Goal: Find specific page/section: Find specific page/section

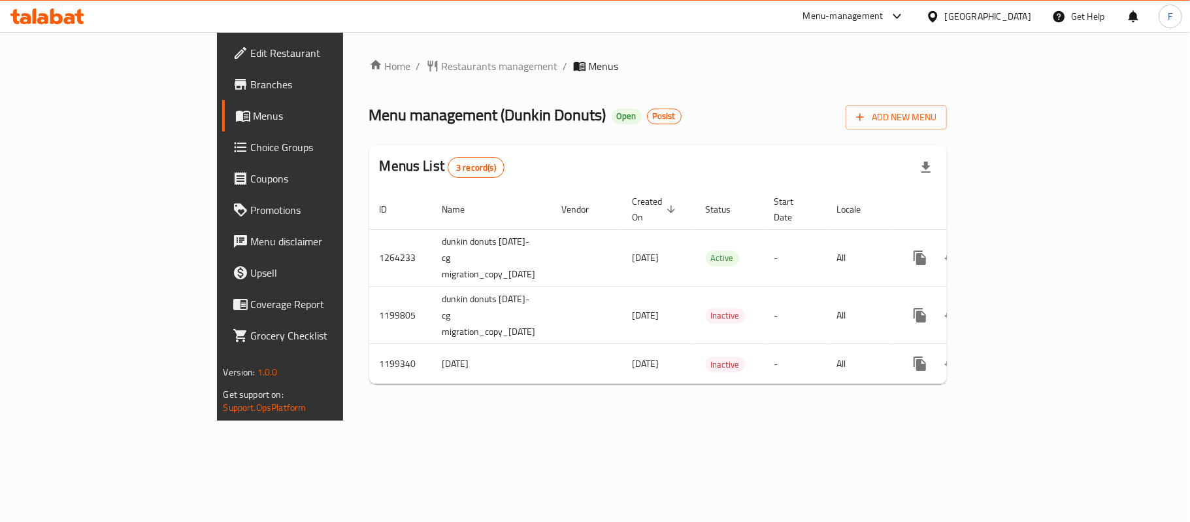
click at [412, 401] on div "Home / Restaurants management / Menus Menu management ( Dunkin Donuts ) Open Po…" at bounding box center [658, 226] width 631 height 388
click at [251, 82] on span "Branches" at bounding box center [328, 84] width 154 height 16
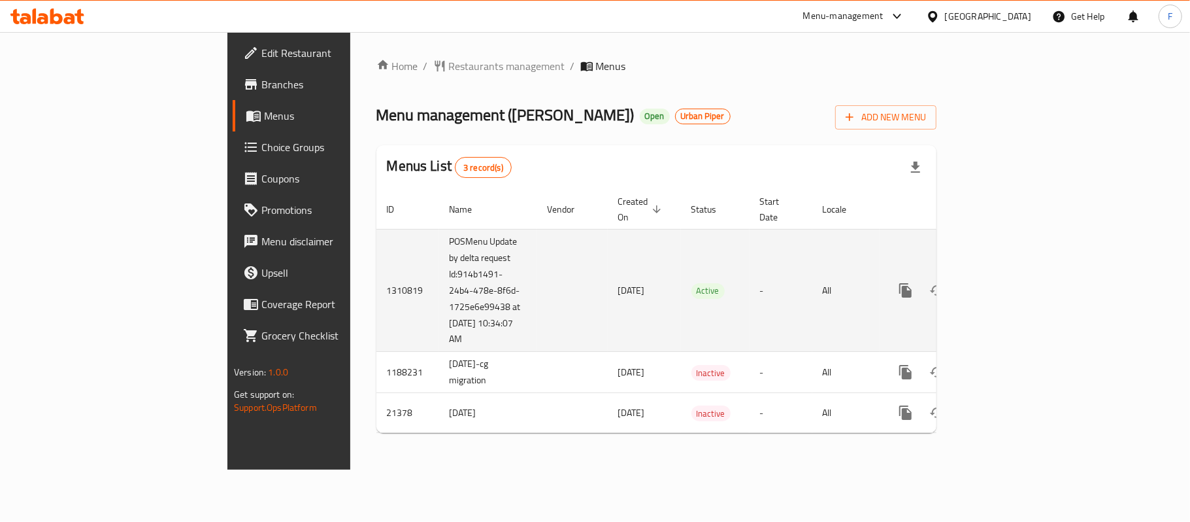
drag, startPoint x: 352, startPoint y: 325, endPoint x: 267, endPoint y: 233, distance: 124.9
click at [376, 233] on tr "1310819 POSMenu Update by delta request Id:914b1491-24b4-478e-8f6d-1725e6e99438…" at bounding box center [701, 290] width 650 height 123
click at [439, 265] on td "POSMenu Update by delta request Id:914b1491-24b4-478e-8f6d-1725e6e99438 at 9/16…" at bounding box center [488, 290] width 98 height 123
drag, startPoint x: 356, startPoint y: 320, endPoint x: 296, endPoint y: 225, distance: 111.9
click at [439, 229] on td "POSMenu Update by delta request Id:914b1491-24b4-478e-8f6d-1725e6e99438 at 9/16…" at bounding box center [488, 290] width 98 height 123
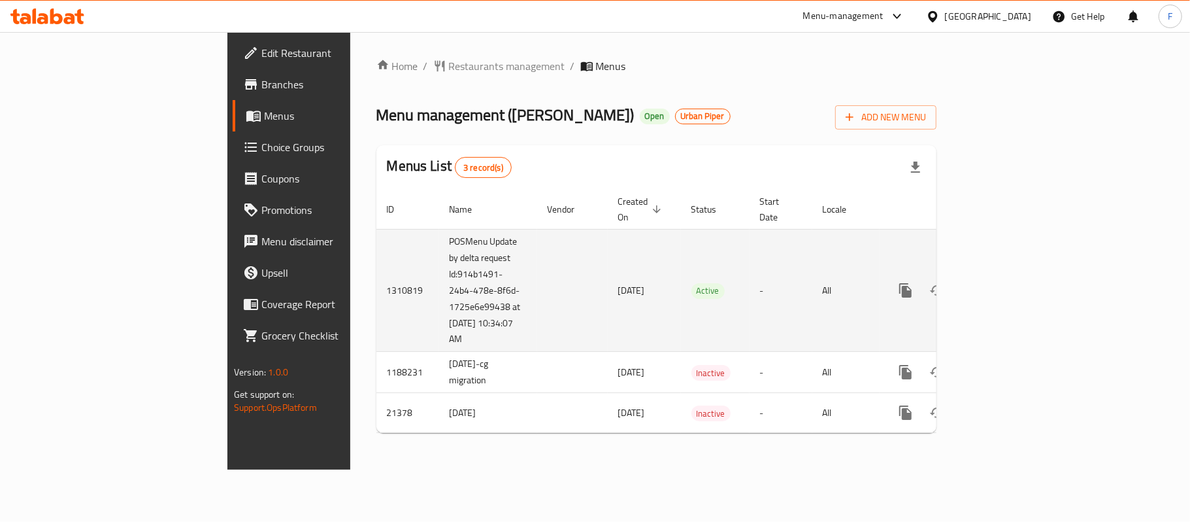
copy td "POSMenu Update by delta request Id:914b1491-24b4-478e-8f6d-1725e6e99438 at 9/16…"
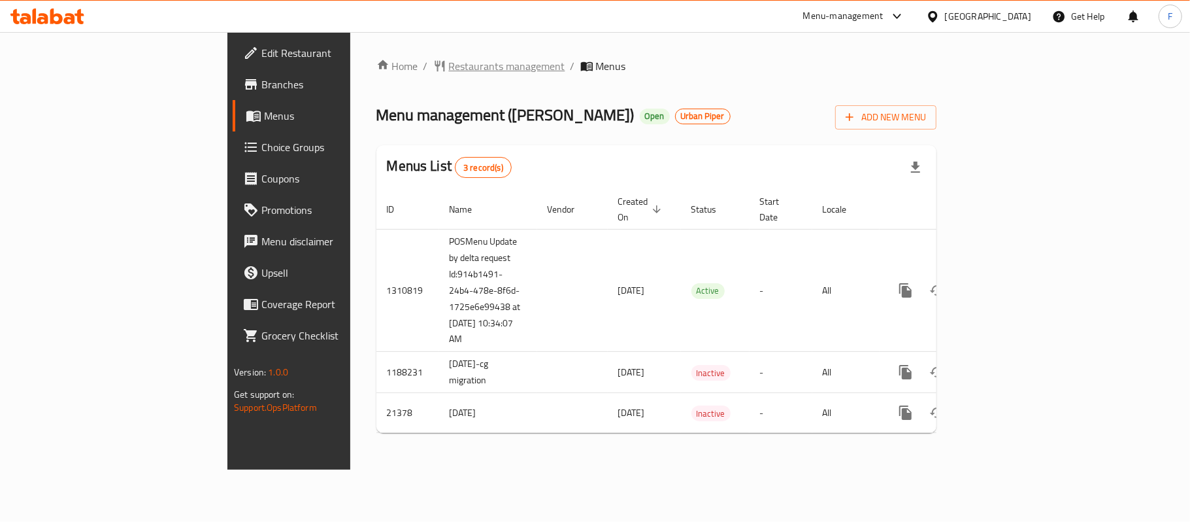
click at [449, 58] on span "Restaurants management" at bounding box center [507, 66] width 116 height 16
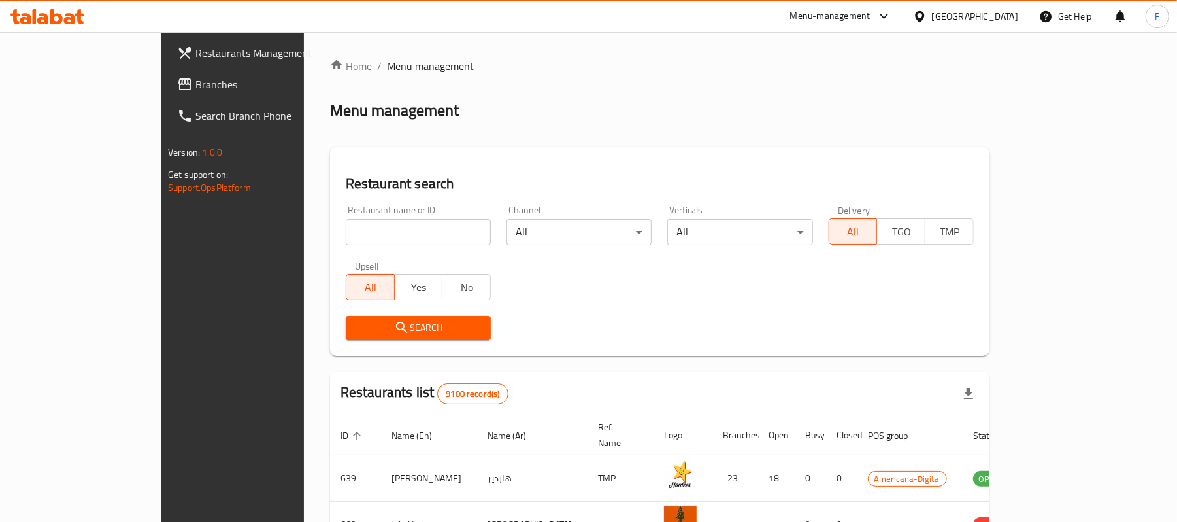
click at [927, 10] on icon at bounding box center [920, 17] width 14 height 14
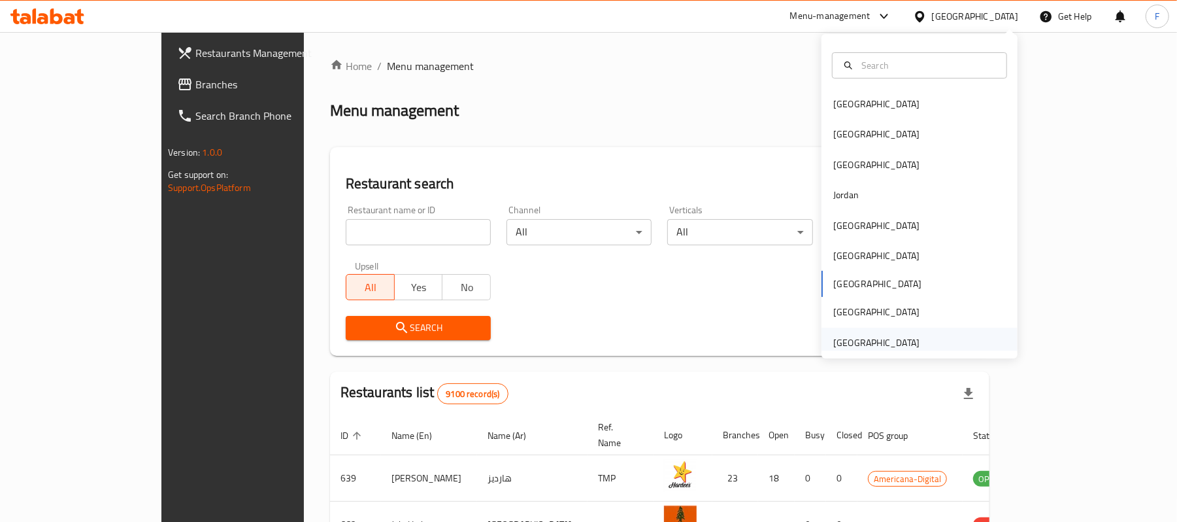
click at [868, 345] on div "[GEOGRAPHIC_DATA]" at bounding box center [876, 342] width 86 height 14
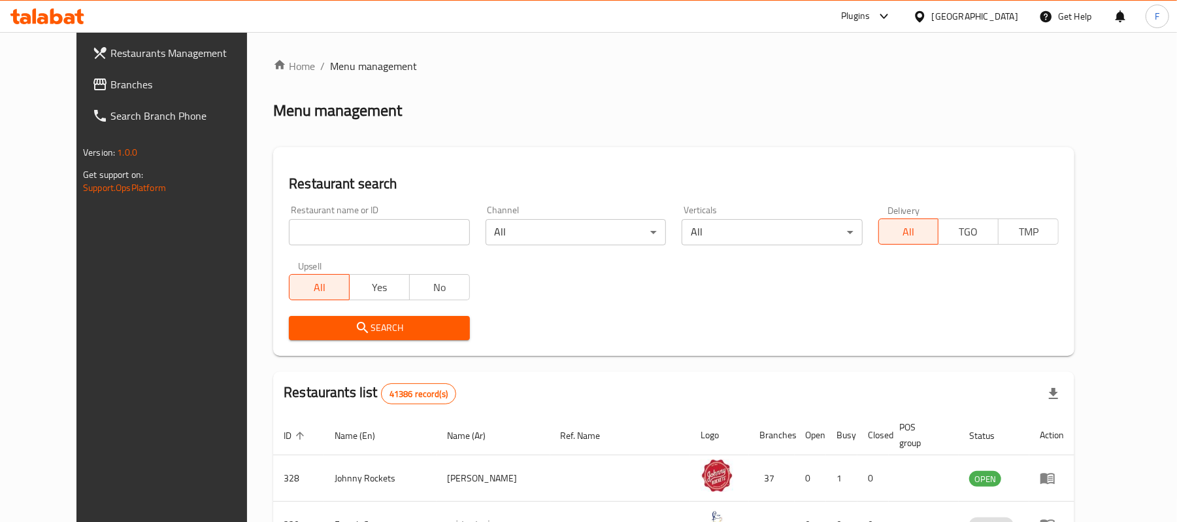
click at [289, 224] on input "search" at bounding box center [379, 232] width 180 height 26
paste input "706059"
type input "706059"
click at [289, 316] on button "Search" at bounding box center [379, 328] width 180 height 24
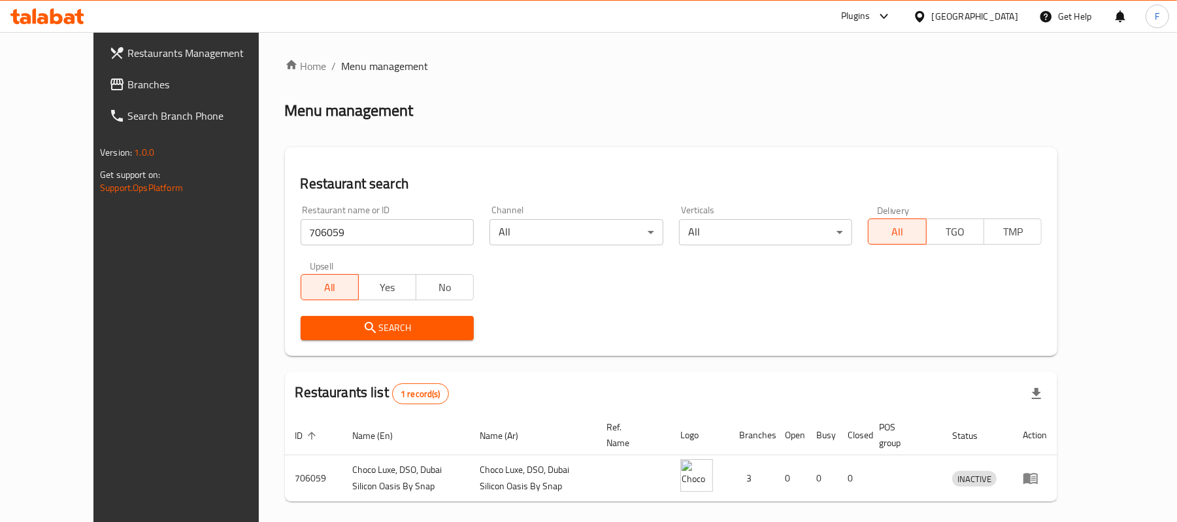
click at [861, 0] on div "Plugins United Arab Emirates Get Help F" at bounding box center [588, 16] width 1177 height 33
click at [861, 12] on div "Plugins" at bounding box center [855, 16] width 29 height 16
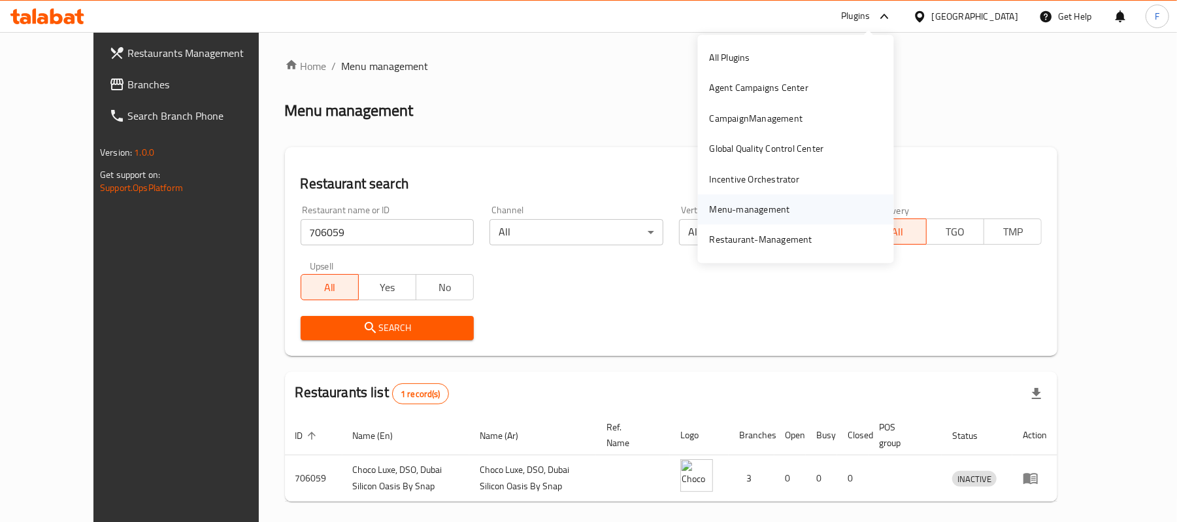
click at [759, 209] on div "Menu-management" at bounding box center [750, 209] width 80 height 14
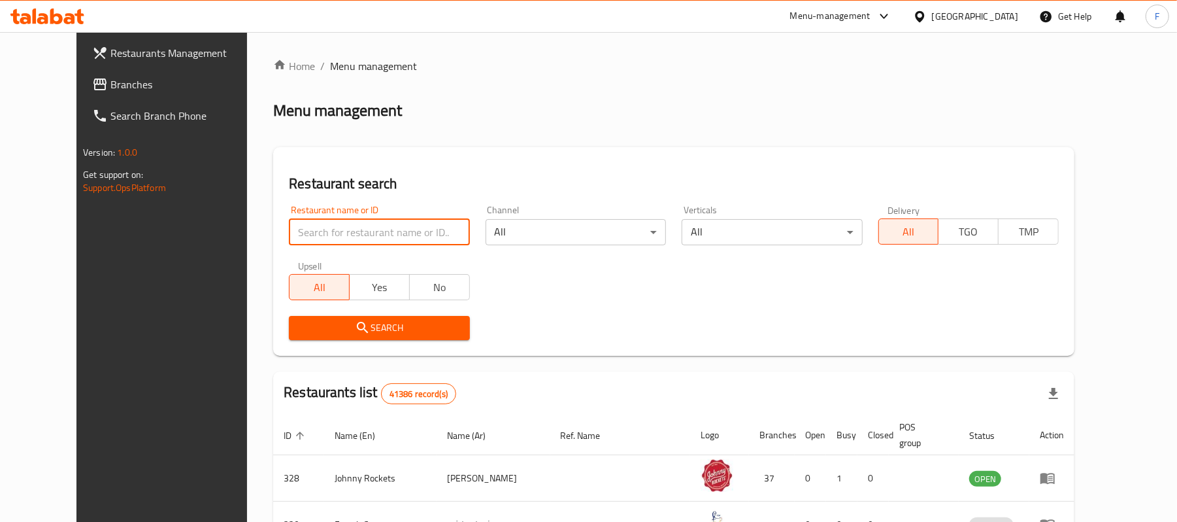
click at [331, 236] on input "search" at bounding box center [379, 232] width 180 height 26
paste input "706059"
type input "706059"
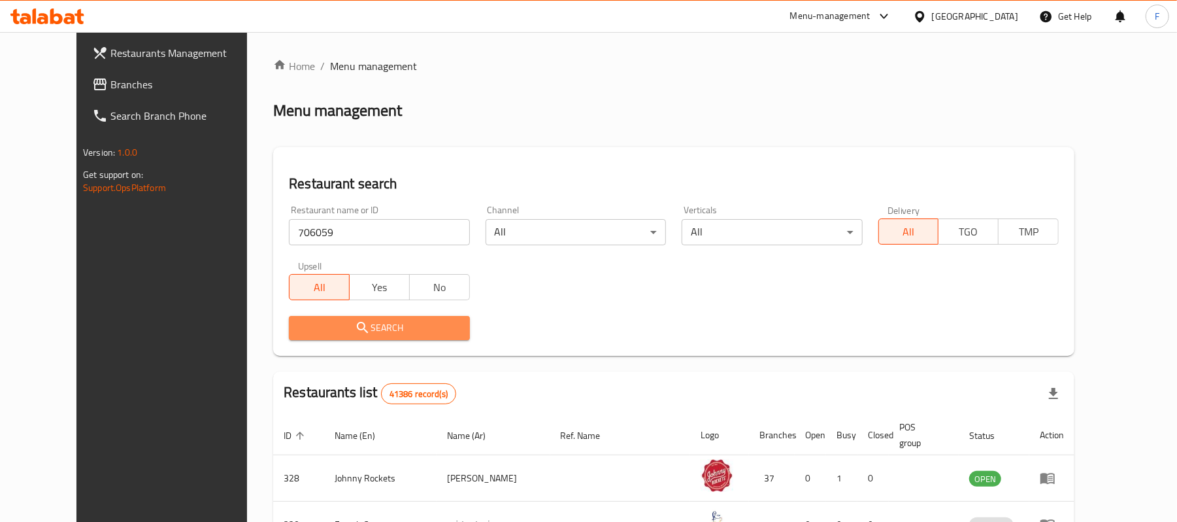
click at [355, 325] on icon "submit" at bounding box center [363, 328] width 16 height 16
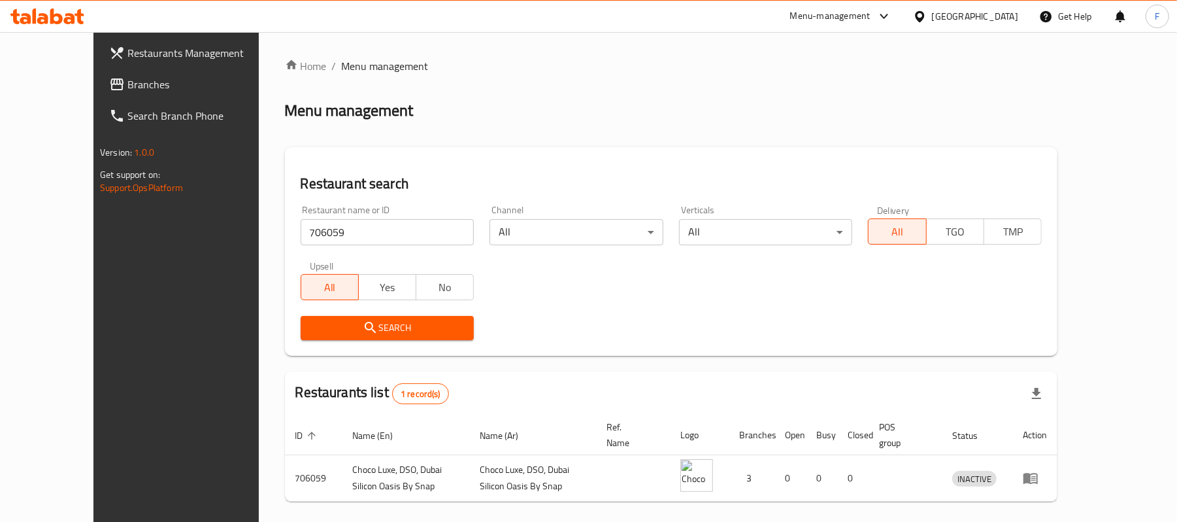
click at [363, 325] on icon "submit" at bounding box center [371, 328] width 16 height 16
click at [874, 17] on div at bounding box center [882, 16] width 22 height 16
